Goal: Check status: Check status

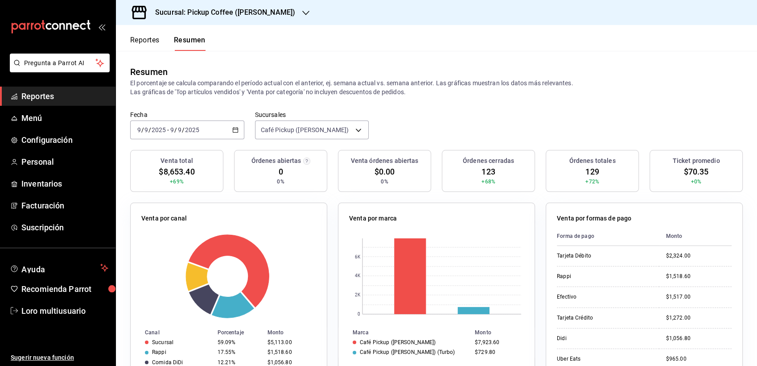
click at [173, 132] on input "9" at bounding box center [172, 129] width 4 height 7
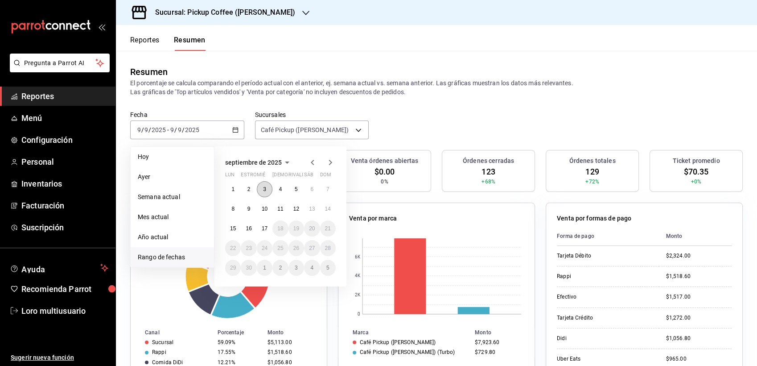
click at [263, 191] on abbr "3" at bounding box center [264, 189] width 3 height 6
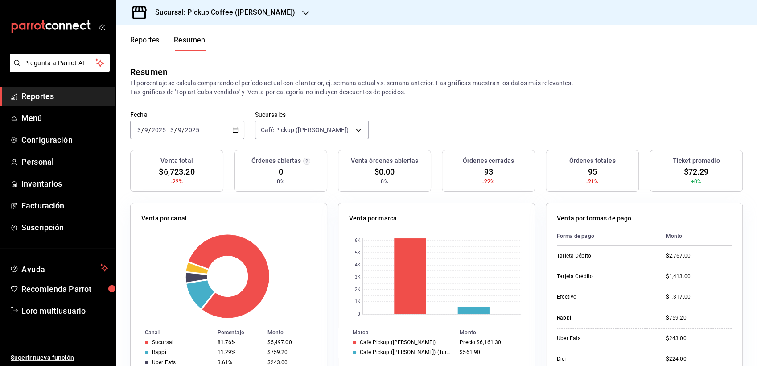
click at [194, 17] on h3 "Sucursal: Pickup Coffee (Campos Eliseos)" at bounding box center [221, 12] width 147 height 11
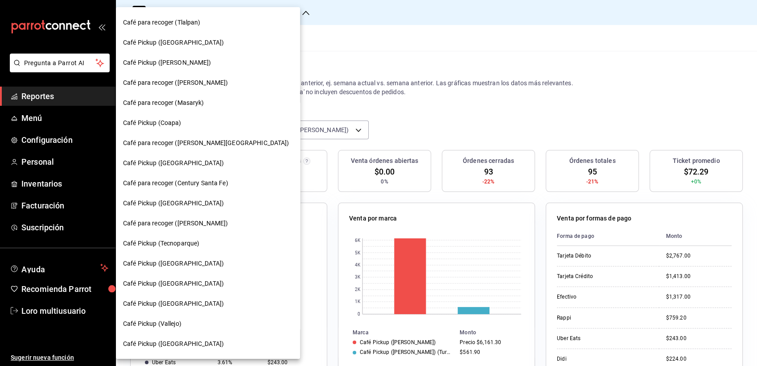
scroll to position [17, 0]
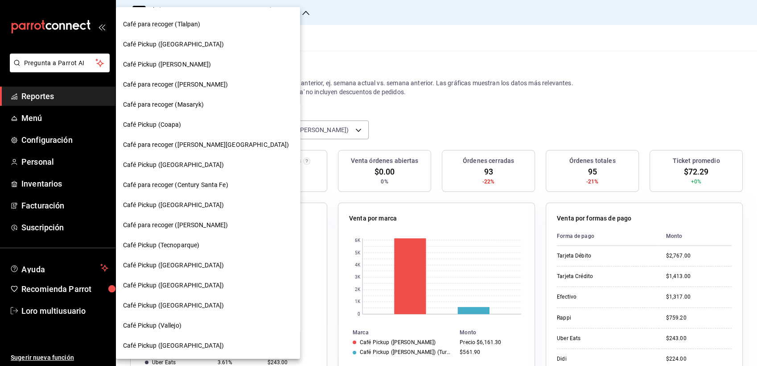
click at [163, 268] on span "Café Pickup ([GEOGRAPHIC_DATA])" at bounding box center [173, 264] width 101 height 9
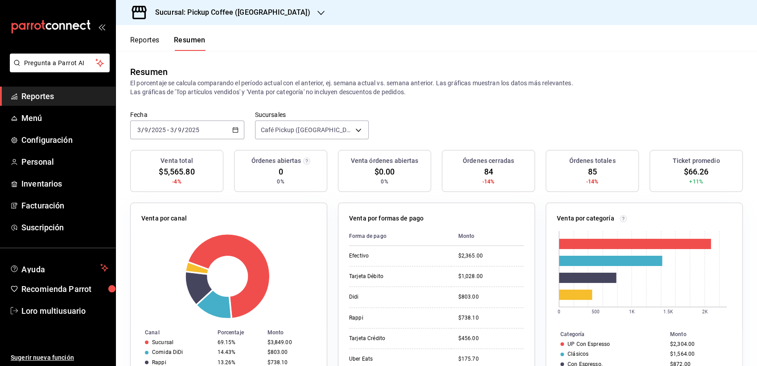
click at [190, 131] on input "2025" at bounding box center [192, 129] width 15 height 7
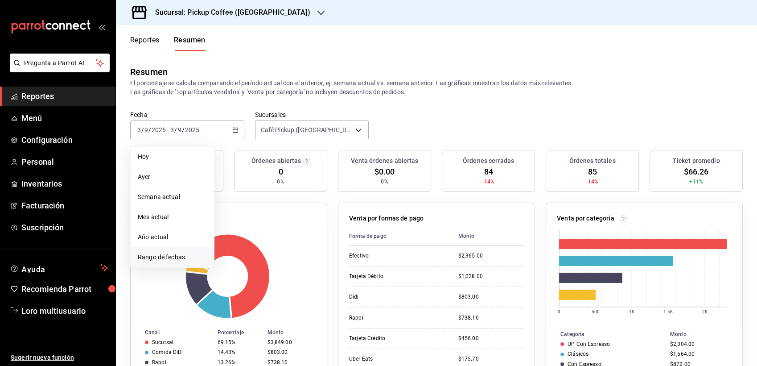
click at [169, 255] on span "Rango de fechas" at bounding box center [172, 256] width 69 height 9
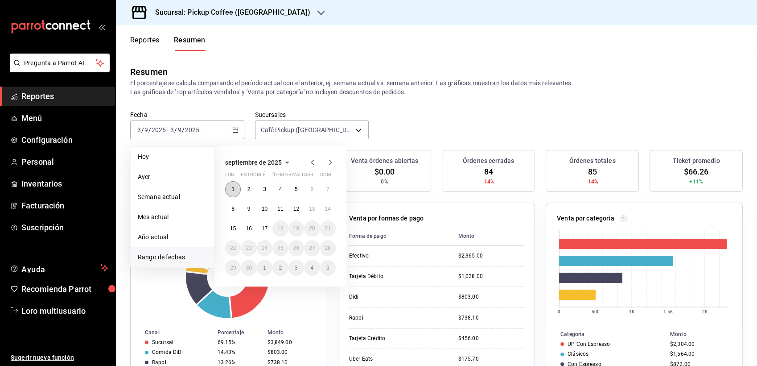
click at [234, 189] on abbr "1" at bounding box center [232, 189] width 3 height 6
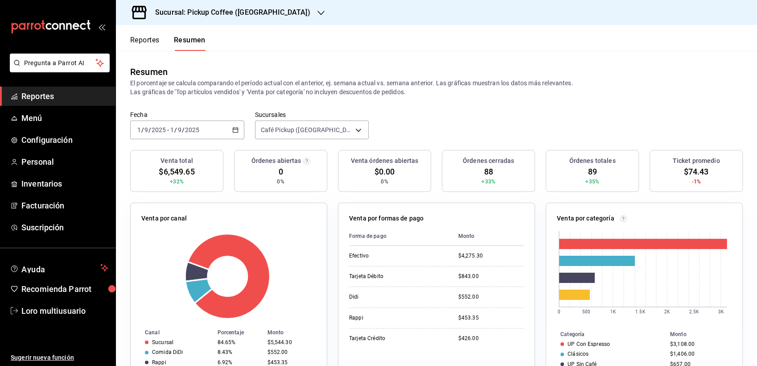
click at [223, 144] on div "Fecha 2025-09-01 1 / 9 / 2025 - 2025-09-01 1 / 9 / 2025 Sucursales Café Pickup …" at bounding box center [436, 130] width 641 height 39
click at [211, 133] on div "2025-09-01 1 / 9 / 2025 - 2025-09-01 1 / 9 / 2025" at bounding box center [187, 129] width 114 height 19
click at [193, 128] on input "2025" at bounding box center [192, 129] width 15 height 7
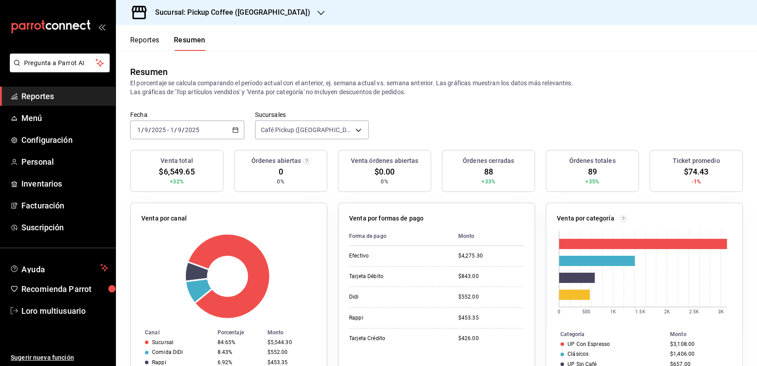
click at [193, 128] on input "2025" at bounding box center [192, 129] width 15 height 7
click at [210, 133] on div "2025-09-01 1 / 9 / 2025 - 2025-09-01 1 / 9 / 2025" at bounding box center [187, 129] width 114 height 19
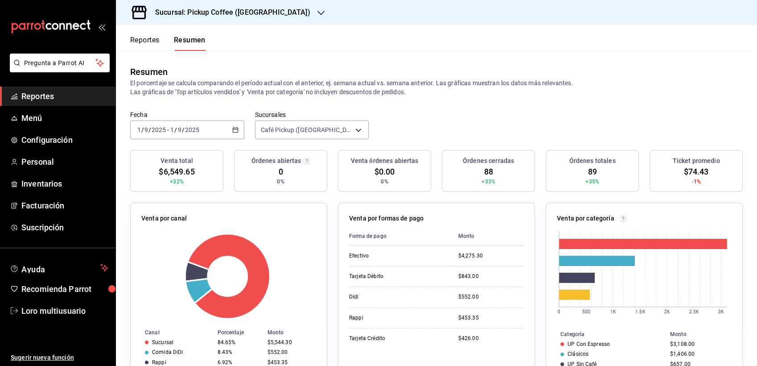
click at [171, 124] on div "2025-09-01 1 / 9 / 2025 - 2025-09-01 1 / 9 / 2025" at bounding box center [187, 129] width 114 height 19
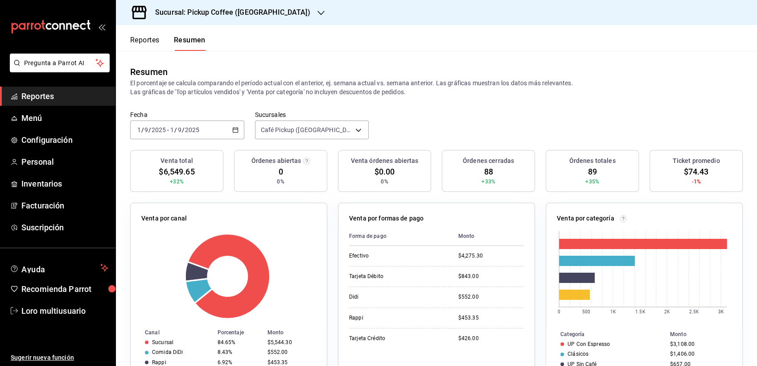
click at [171, 124] on div "2025-09-01 1 / 9 / 2025 - 2025-09-01 1 / 9 / 2025" at bounding box center [187, 129] width 114 height 19
click at [157, 124] on div "2025-09-01 1 / 9 / 2025 - 2025-09-01 1 / 9 / 2025" at bounding box center [187, 129] width 114 height 19
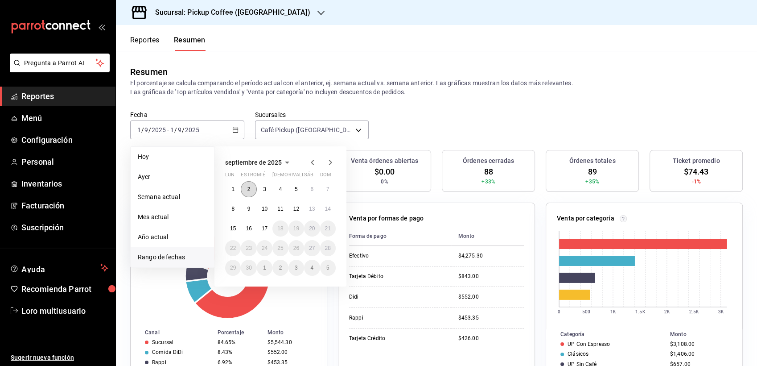
click at [246, 188] on button "2" at bounding box center [249, 189] width 16 height 16
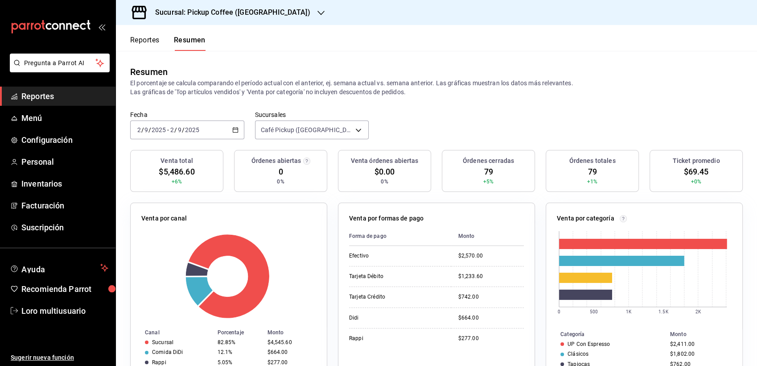
click at [190, 130] on input "2025" at bounding box center [192, 129] width 15 height 7
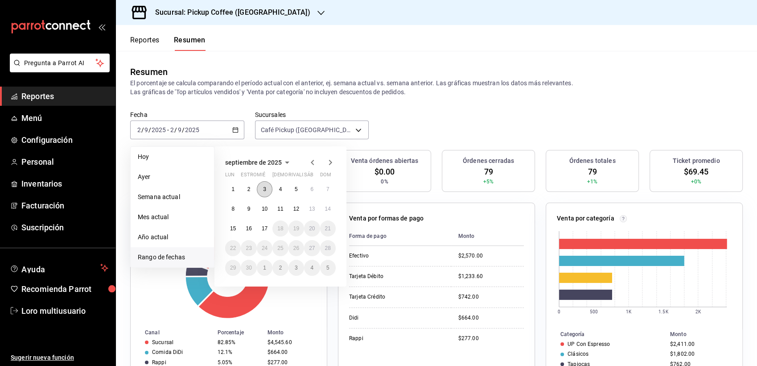
click at [267, 182] on button "3" at bounding box center [265, 189] width 16 height 16
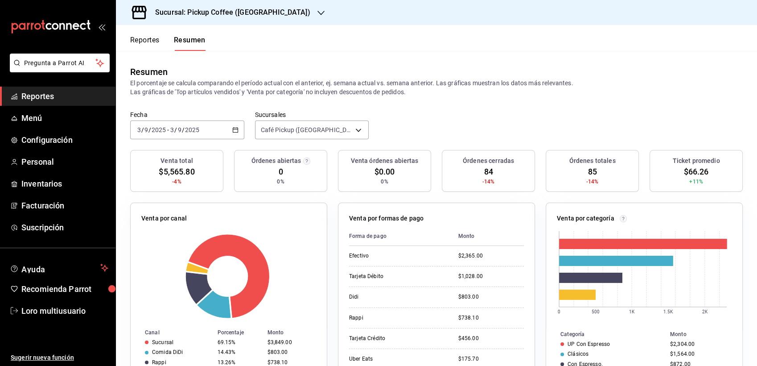
click at [203, 130] on div "2025-09-03 3 / 9 / 2025 - 2025-09-03 3 / 9 / 2025" at bounding box center [187, 129] width 114 height 19
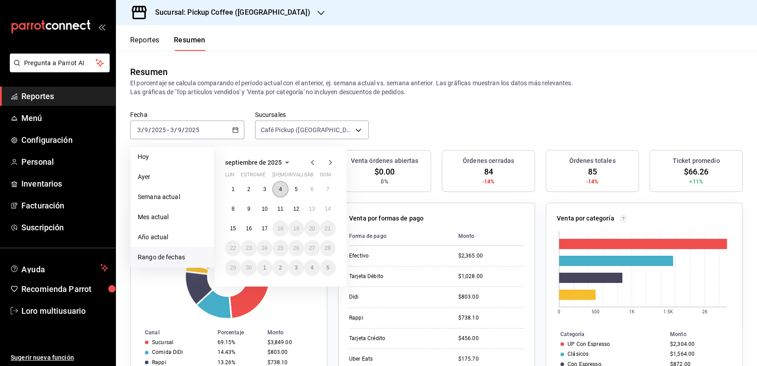
click at [283, 184] on button "4" at bounding box center [280, 189] width 16 height 16
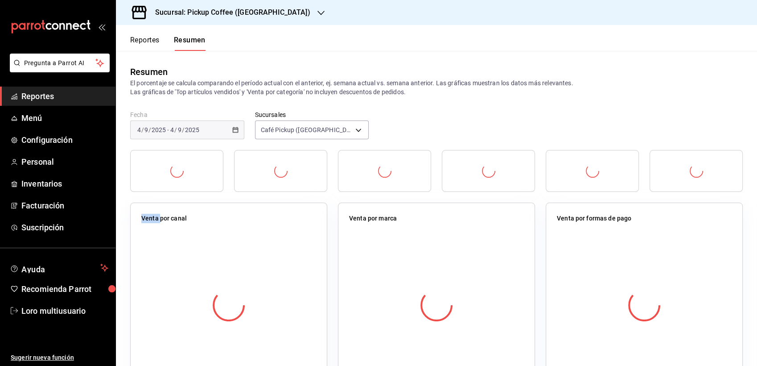
click at [283, 184] on div at bounding box center [280, 171] width 93 height 42
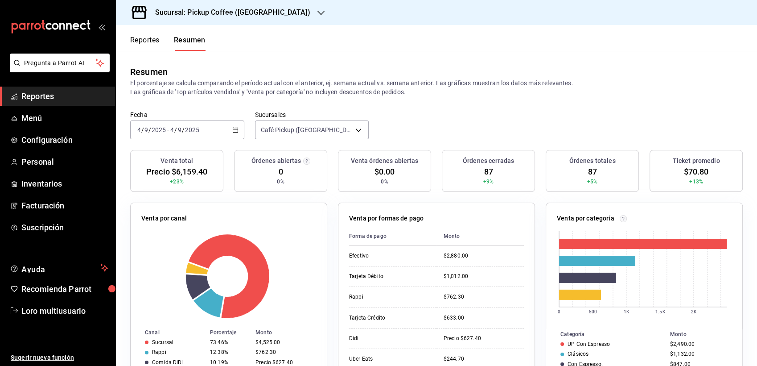
click at [189, 127] on input "2025" at bounding box center [192, 129] width 15 height 7
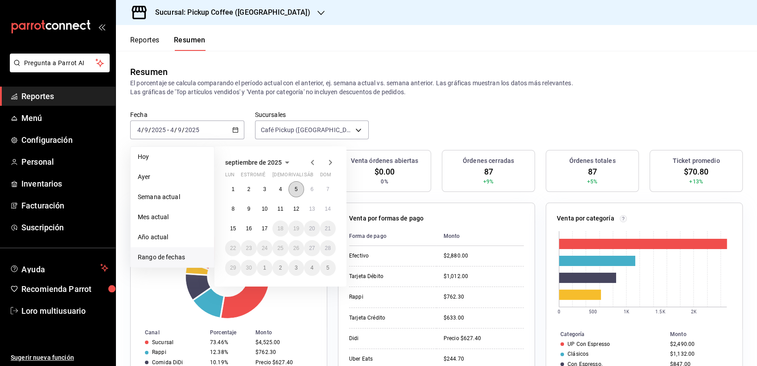
click at [293, 185] on button "5" at bounding box center [297, 189] width 16 height 16
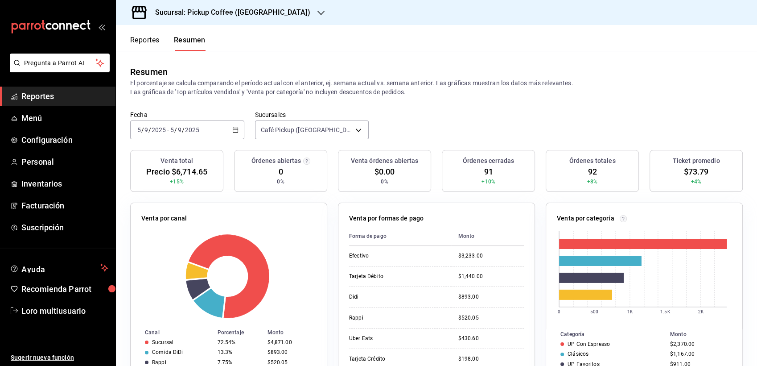
click at [200, 129] on div "2025-09-05 5 / 9 / 2025 - 2025-09-05 5 / 9 / 2025" at bounding box center [187, 129] width 114 height 19
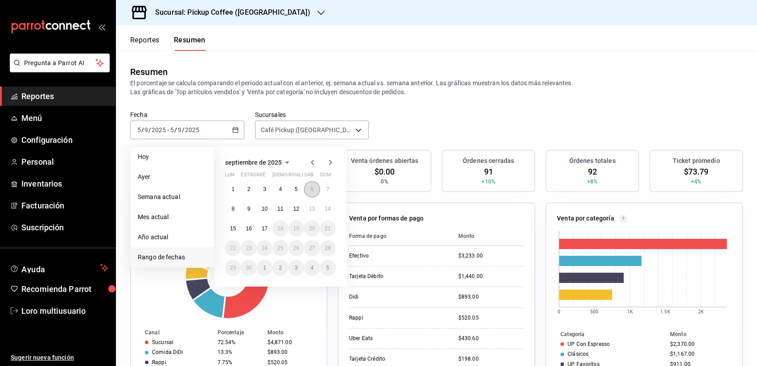
click at [314, 190] on abbr "6" at bounding box center [311, 189] width 3 height 6
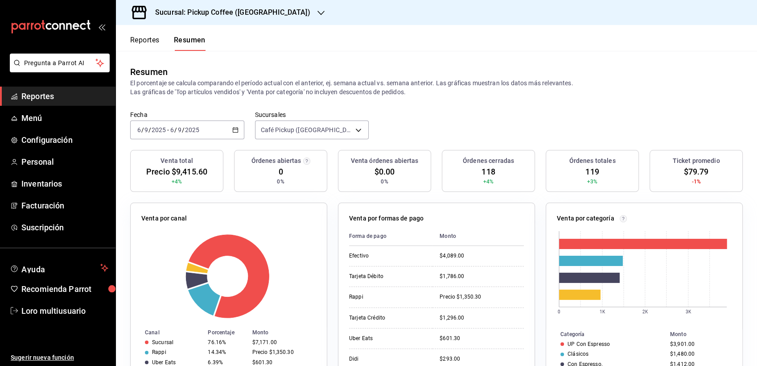
click at [187, 128] on input "2025" at bounding box center [192, 129] width 15 height 7
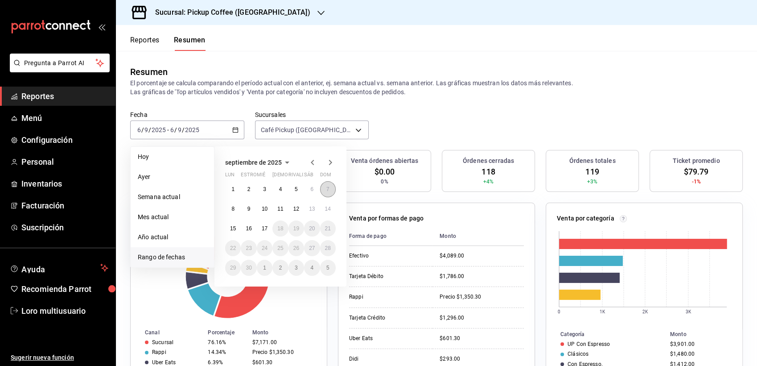
click at [323, 195] on button "7" at bounding box center [328, 189] width 16 height 16
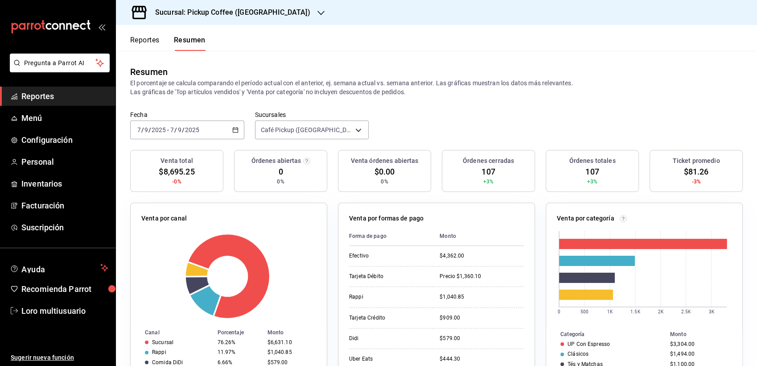
click at [204, 130] on div "2025-09-07 7 / 9 / 2025 - 2025-09-07 7 / 9 / 2025" at bounding box center [187, 129] width 114 height 19
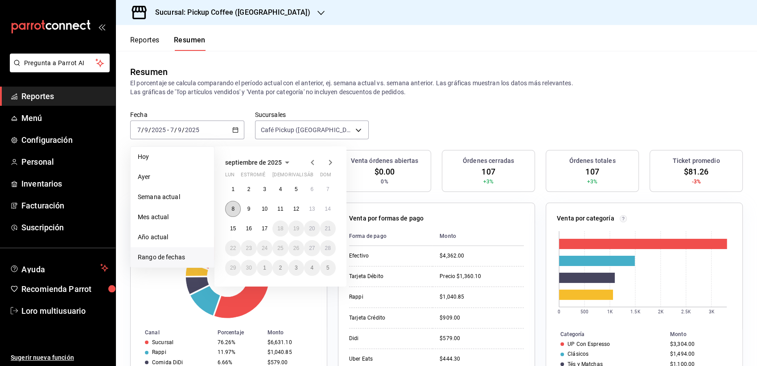
click at [236, 208] on button "8" at bounding box center [233, 209] width 16 height 16
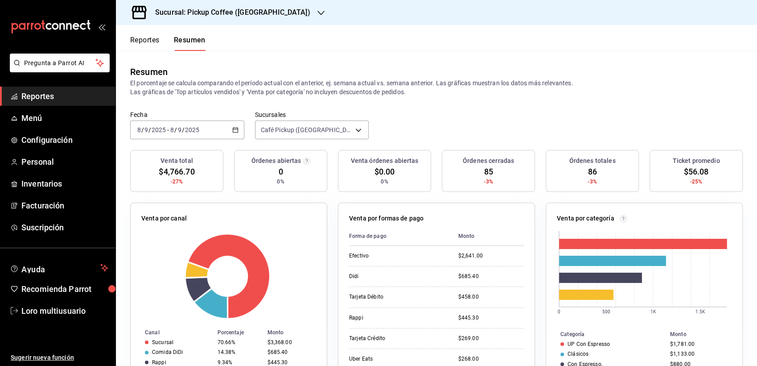
click at [199, 134] on div "2025-09-08 8 / 9 / 2025 - 2025-09-08 8 / 9 / 2025" at bounding box center [187, 129] width 114 height 19
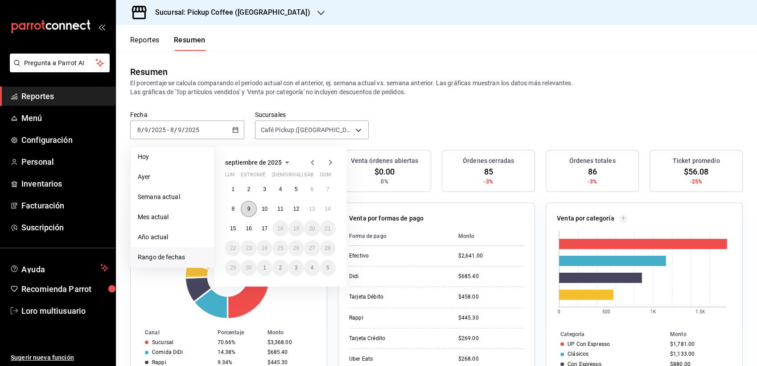
click at [250, 212] on button "9" at bounding box center [249, 209] width 16 height 16
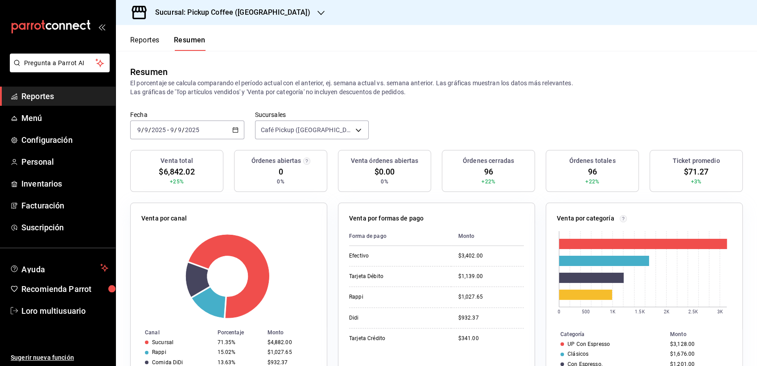
click at [209, 135] on div "2025-09-09 9 / 9 / 2025 - 2025-09-09 9 / 9 / 2025" at bounding box center [187, 129] width 114 height 19
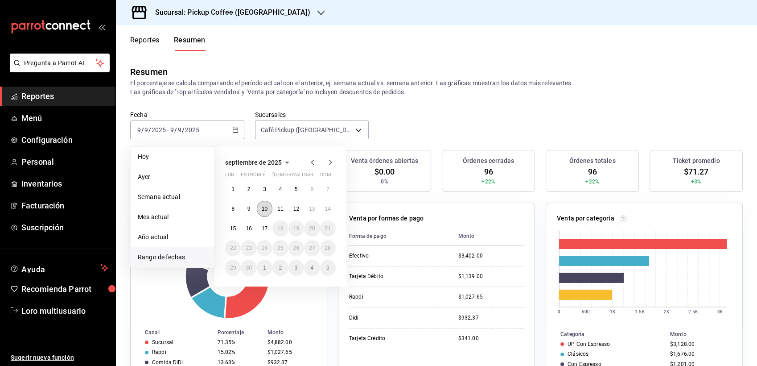
click at [264, 209] on abbr "10" at bounding box center [265, 209] width 6 height 6
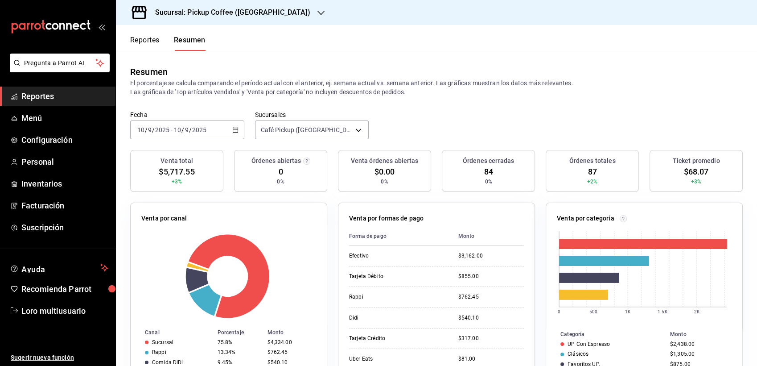
click at [177, 137] on div "2025-09-10 10 / 9 / 2025 - 2025-09-10 10 / 9 / 2025" at bounding box center [187, 129] width 114 height 19
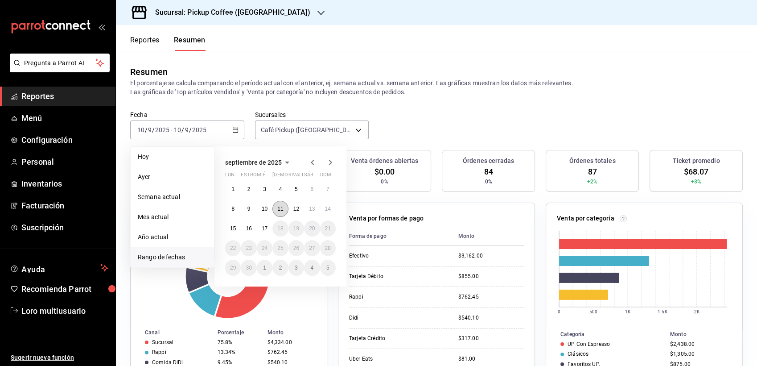
click at [275, 206] on button "11" at bounding box center [280, 209] width 16 height 16
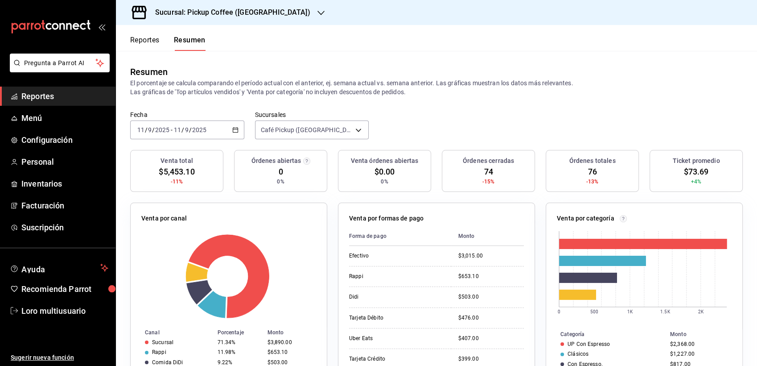
click at [182, 126] on span "/" at bounding box center [183, 129] width 3 height 7
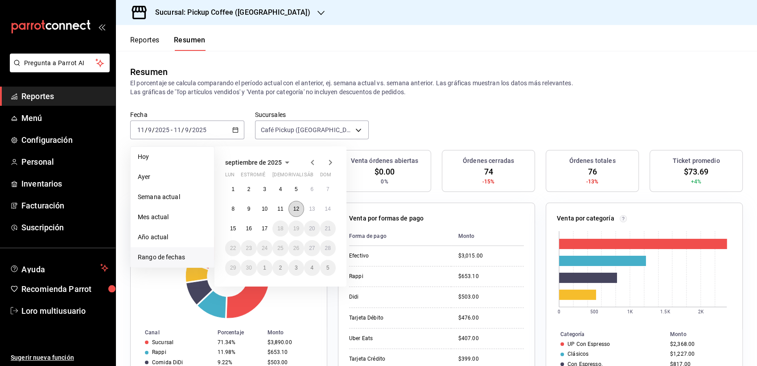
click at [302, 211] on button "12" at bounding box center [297, 209] width 16 height 16
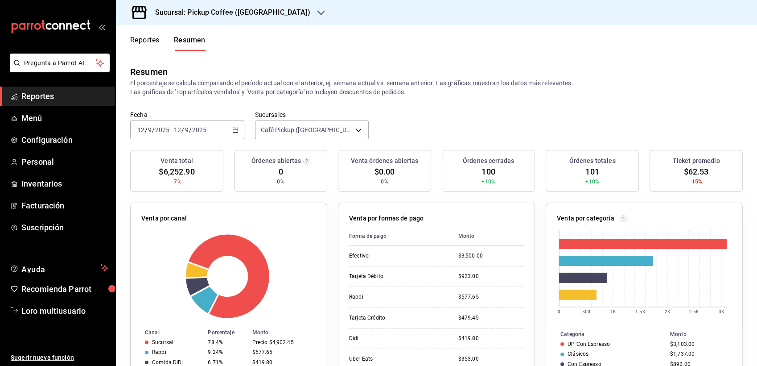
click at [182, 129] on span "/" at bounding box center [183, 129] width 3 height 7
click at [201, 124] on div "[DATE] [DATE] - [DATE] [DATE]" at bounding box center [187, 129] width 114 height 19
click at [195, 128] on input "2025" at bounding box center [199, 129] width 15 height 7
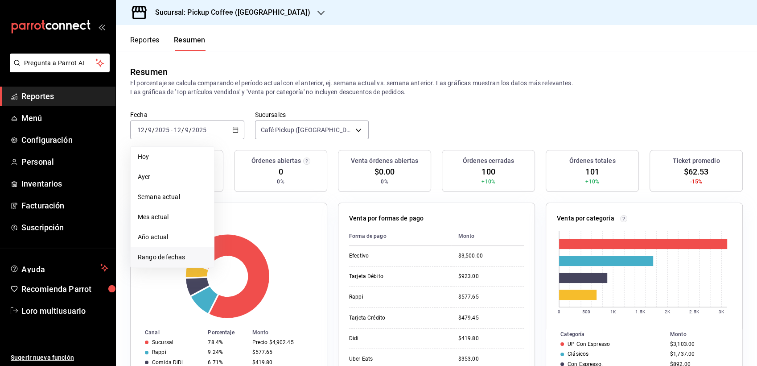
drag, startPoint x: 195, startPoint y: 128, endPoint x: 152, endPoint y: 256, distance: 135.1
click at [152, 256] on span "Rango de fechas" at bounding box center [172, 256] width 69 height 9
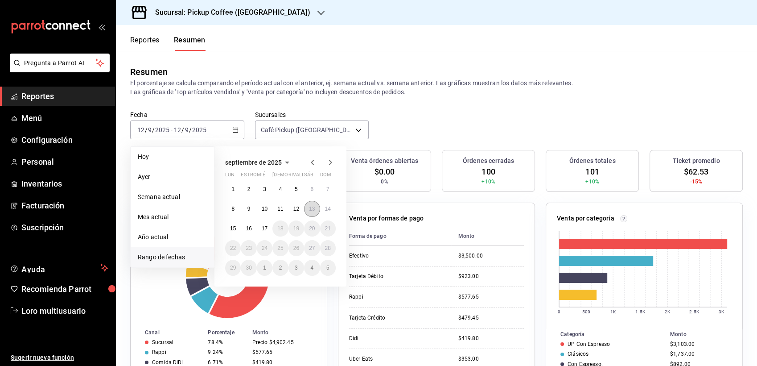
click at [314, 212] on button "13" at bounding box center [312, 209] width 16 height 16
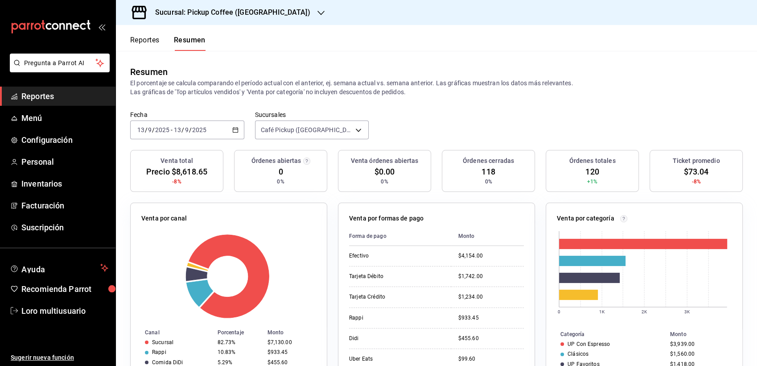
click at [163, 132] on input "2025" at bounding box center [162, 129] width 15 height 7
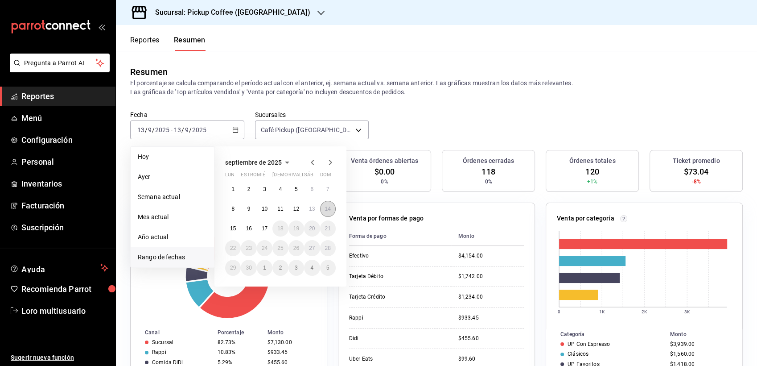
click at [328, 209] on abbr "14" at bounding box center [328, 209] width 6 height 6
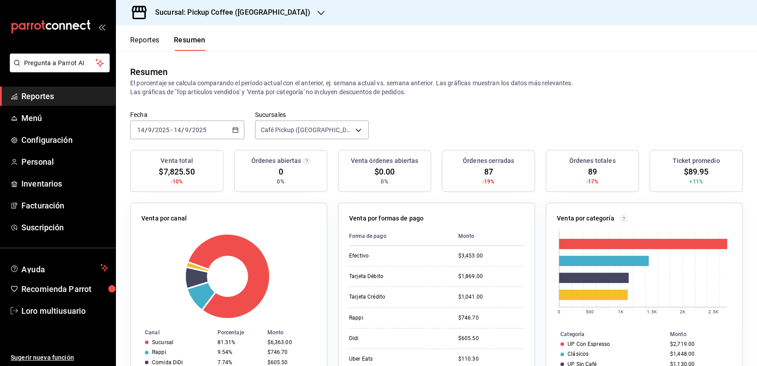
click at [174, 131] on input "14" at bounding box center [177, 129] width 8 height 7
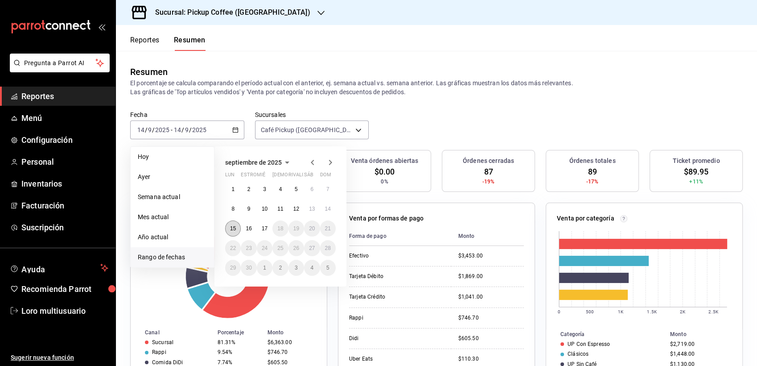
click at [229, 227] on button "15" at bounding box center [233, 228] width 16 height 16
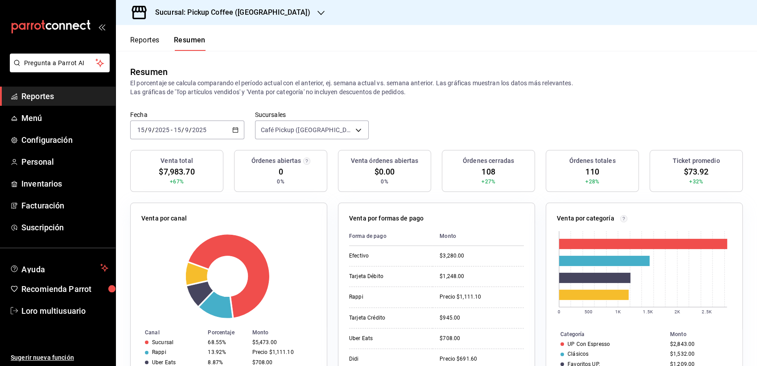
click at [178, 130] on input "15" at bounding box center [177, 129] width 8 height 7
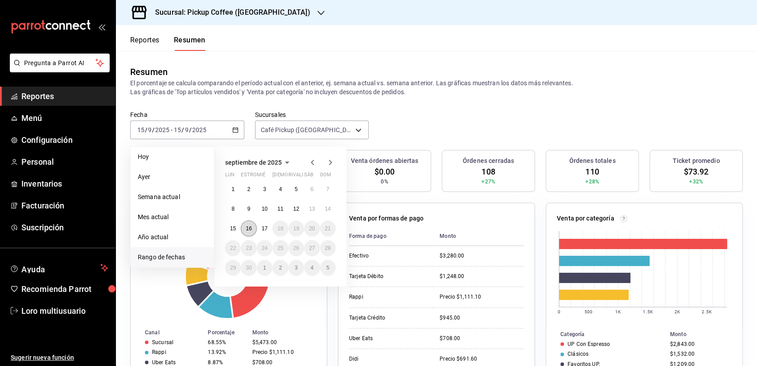
click at [251, 224] on button "16" at bounding box center [249, 228] width 16 height 16
